Goal: Task Accomplishment & Management: Manage account settings

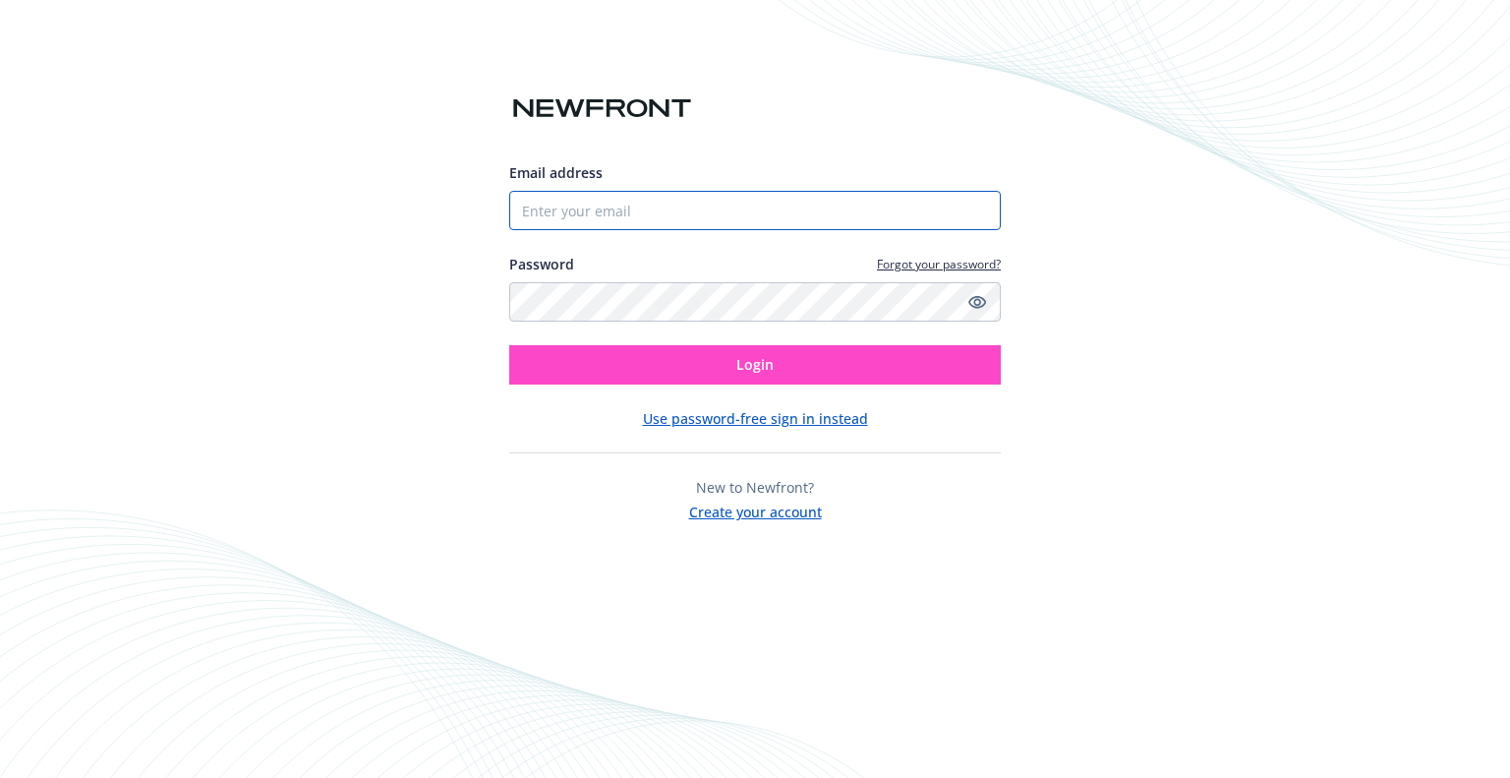
type input "[EMAIL_ADDRESS][PERSON_NAME][DOMAIN_NAME]"
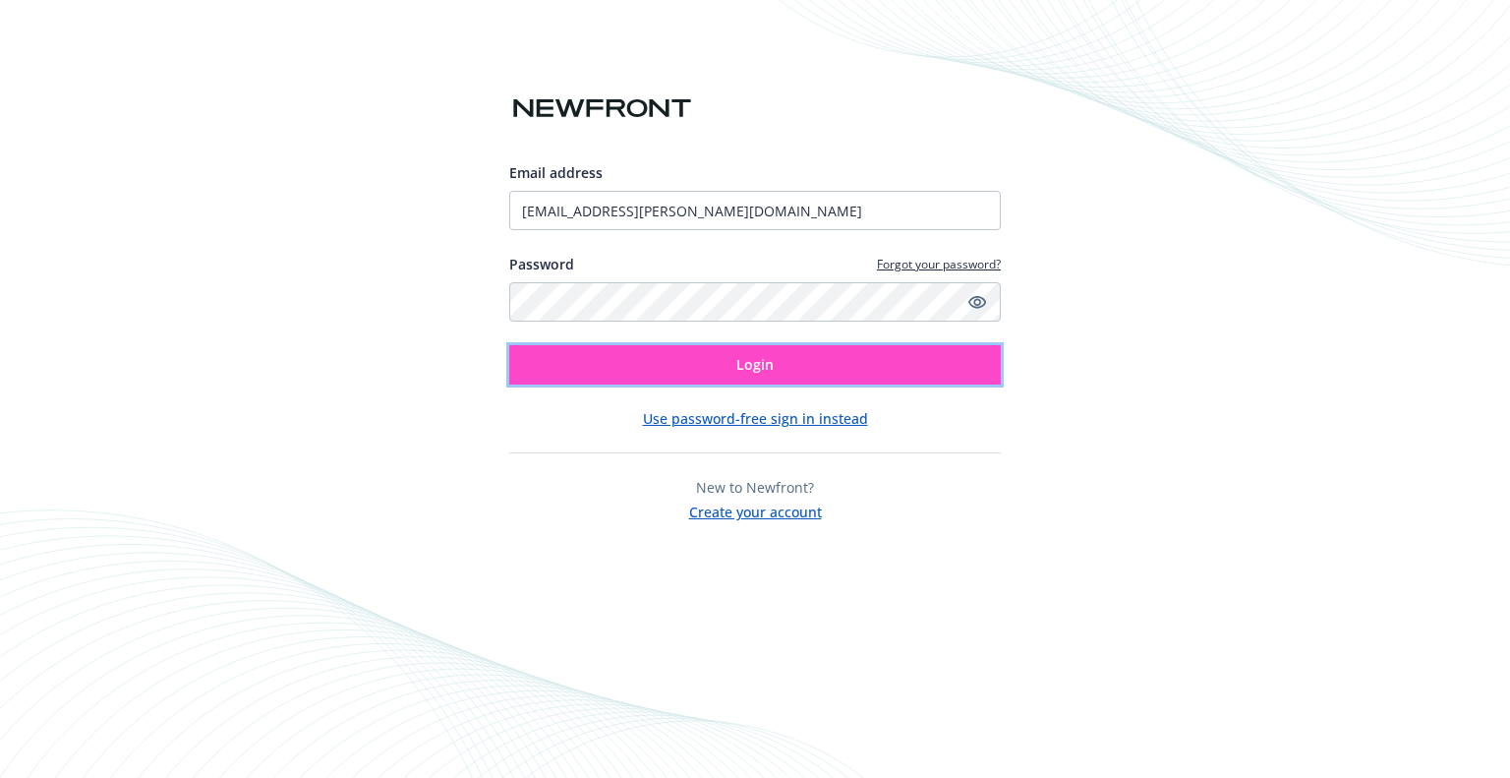
click at [646, 345] on button "Login" at bounding box center [755, 364] width 492 height 39
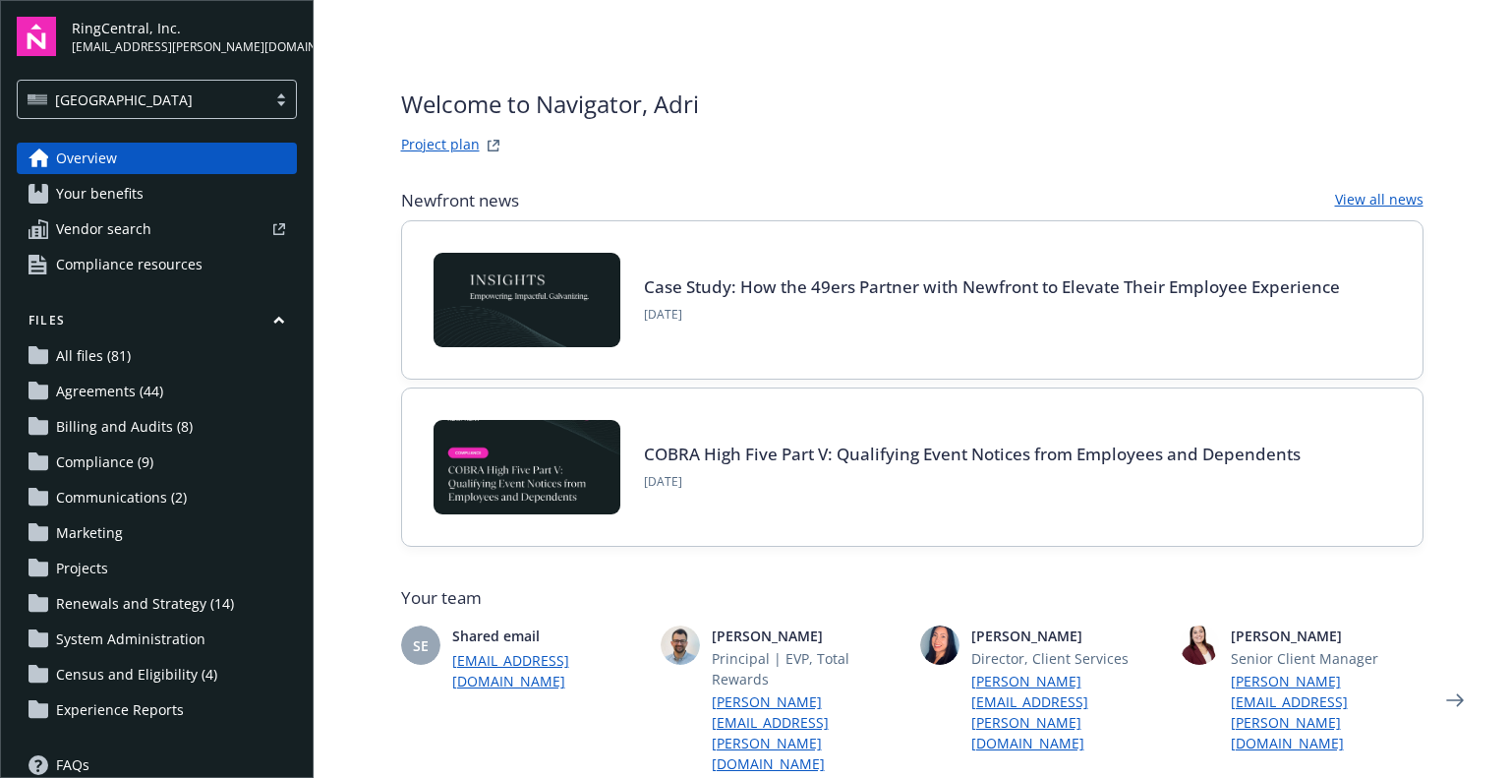
click at [114, 605] on span "Renewals and Strategy (14)" at bounding box center [145, 603] width 178 height 31
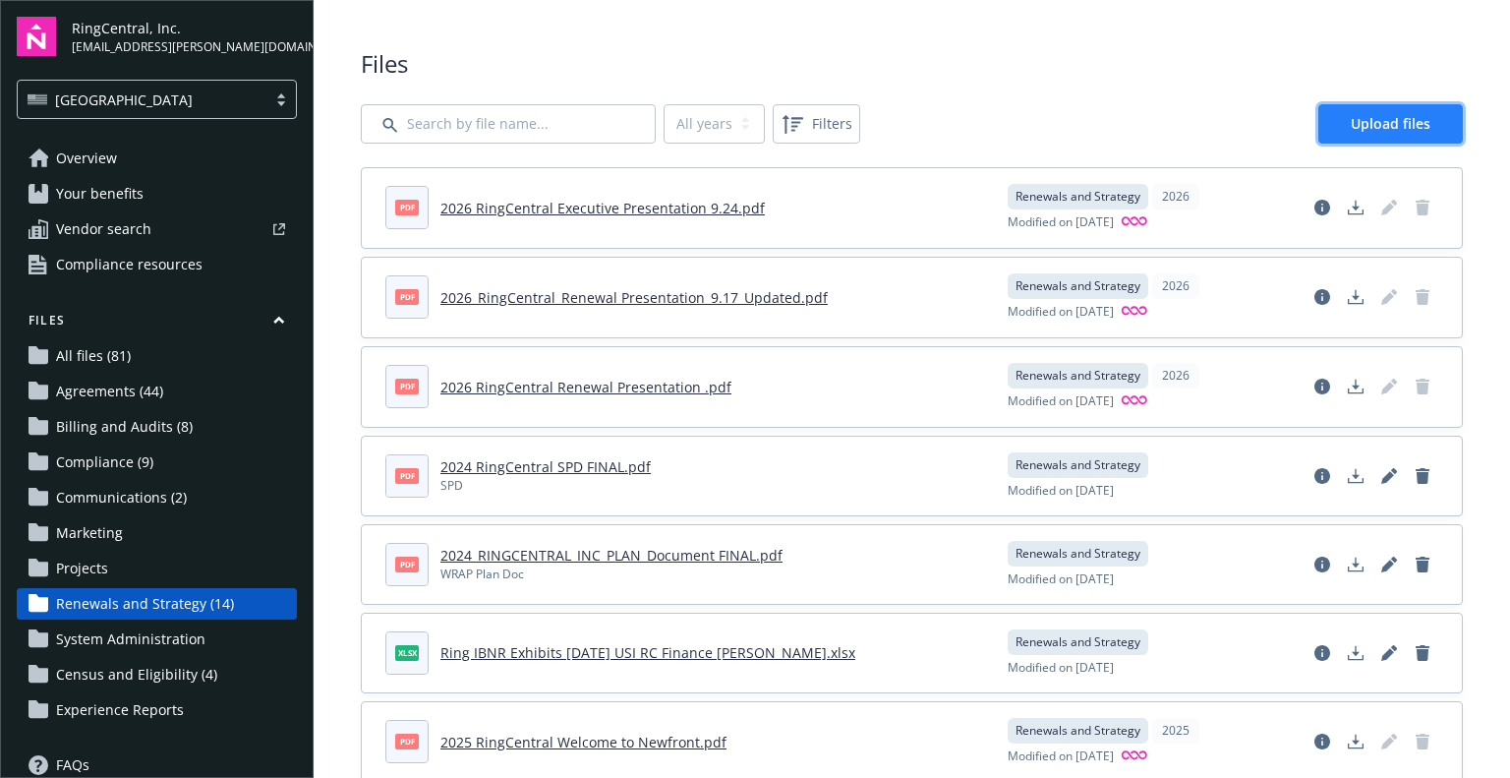
click at [1325, 119] on link "Upload files" at bounding box center [1390, 123] width 145 height 39
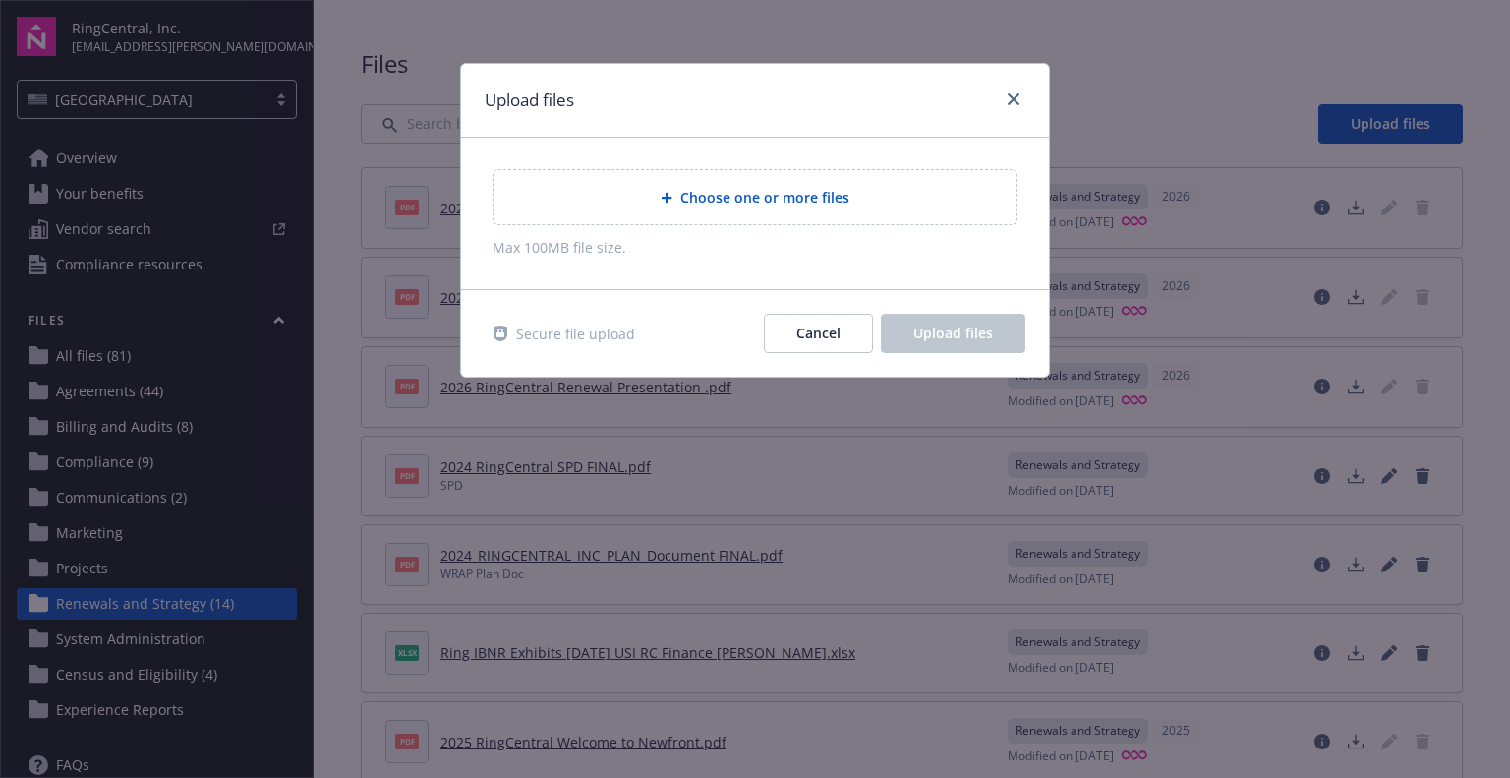
click at [956, 215] on div "Choose one or more files" at bounding box center [754, 197] width 523 height 54
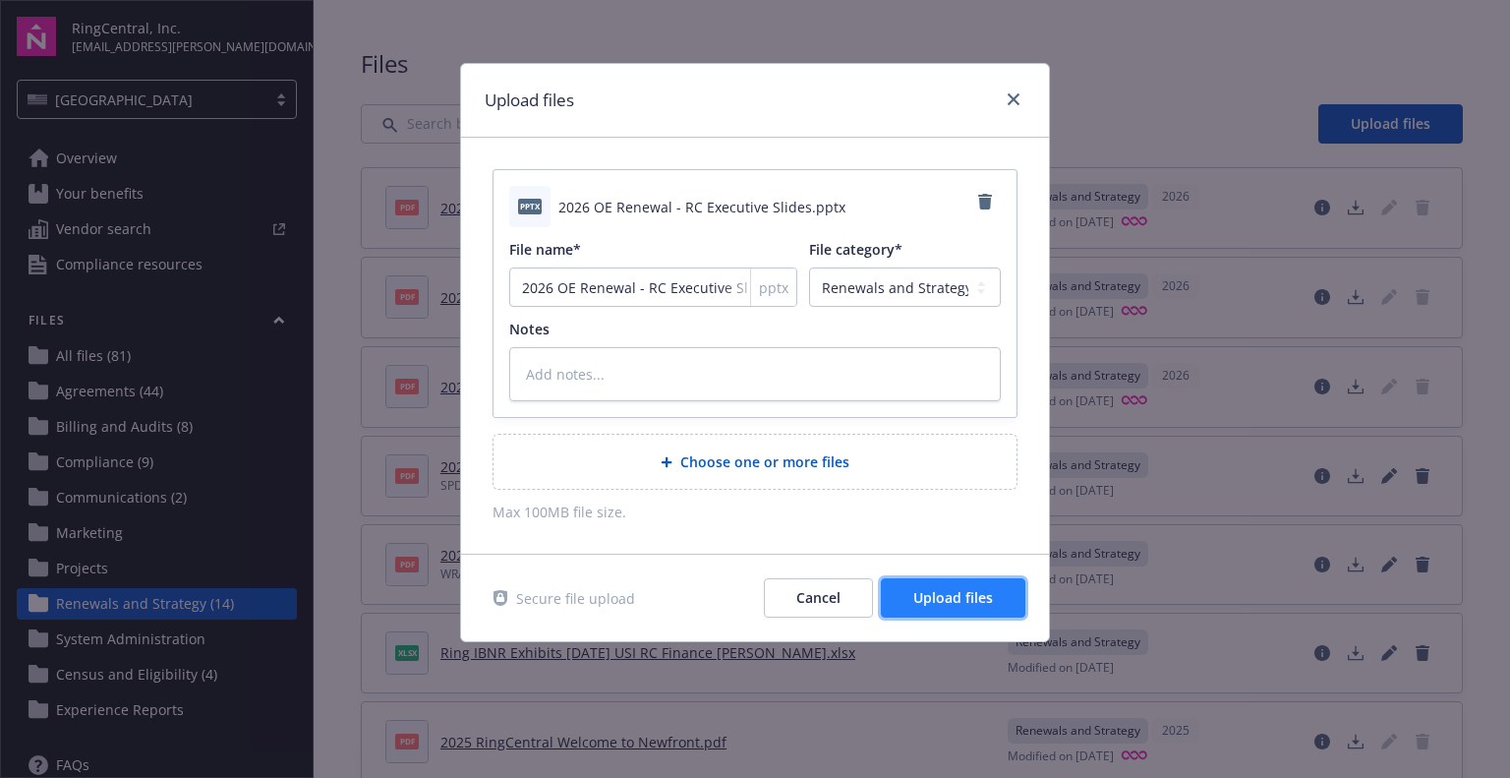
click at [961, 600] on span "Upload files" at bounding box center [953, 597] width 80 height 19
type textarea "x"
